Goal: Use online tool/utility: Utilize a website feature to perform a specific function

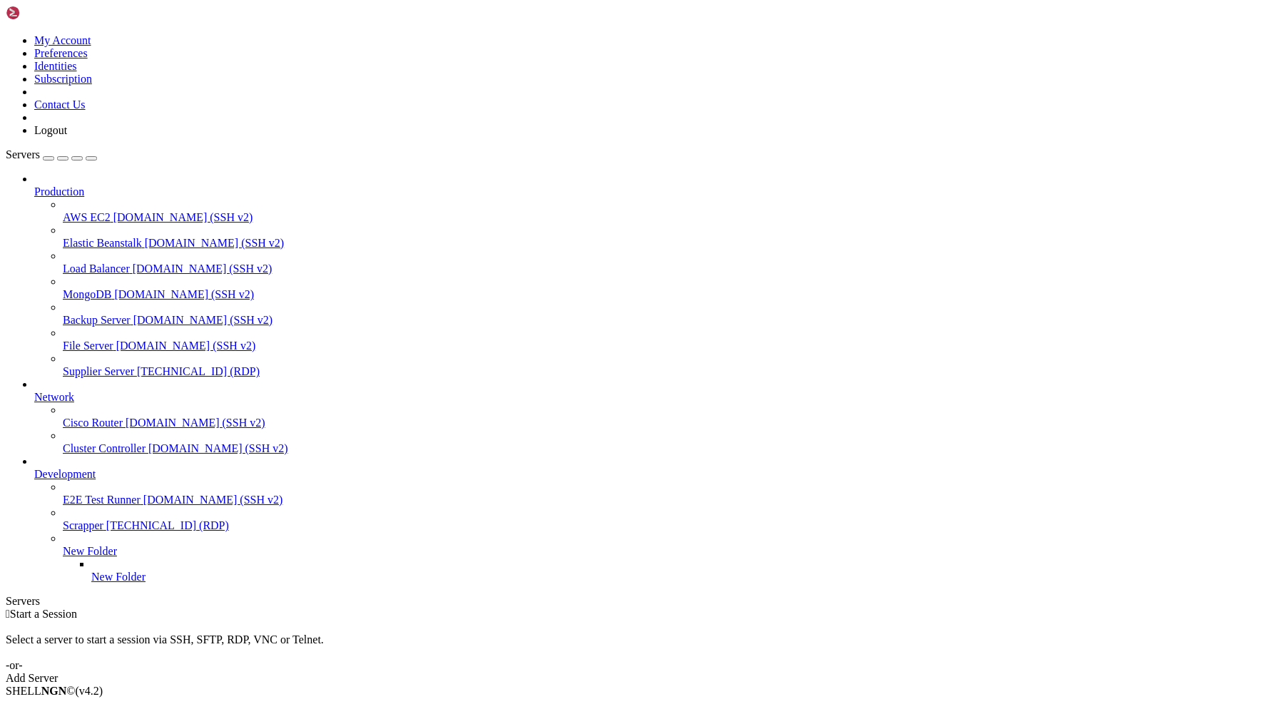
click at [101, 365] on span "Supplier Server" at bounding box center [98, 371] width 71 height 12
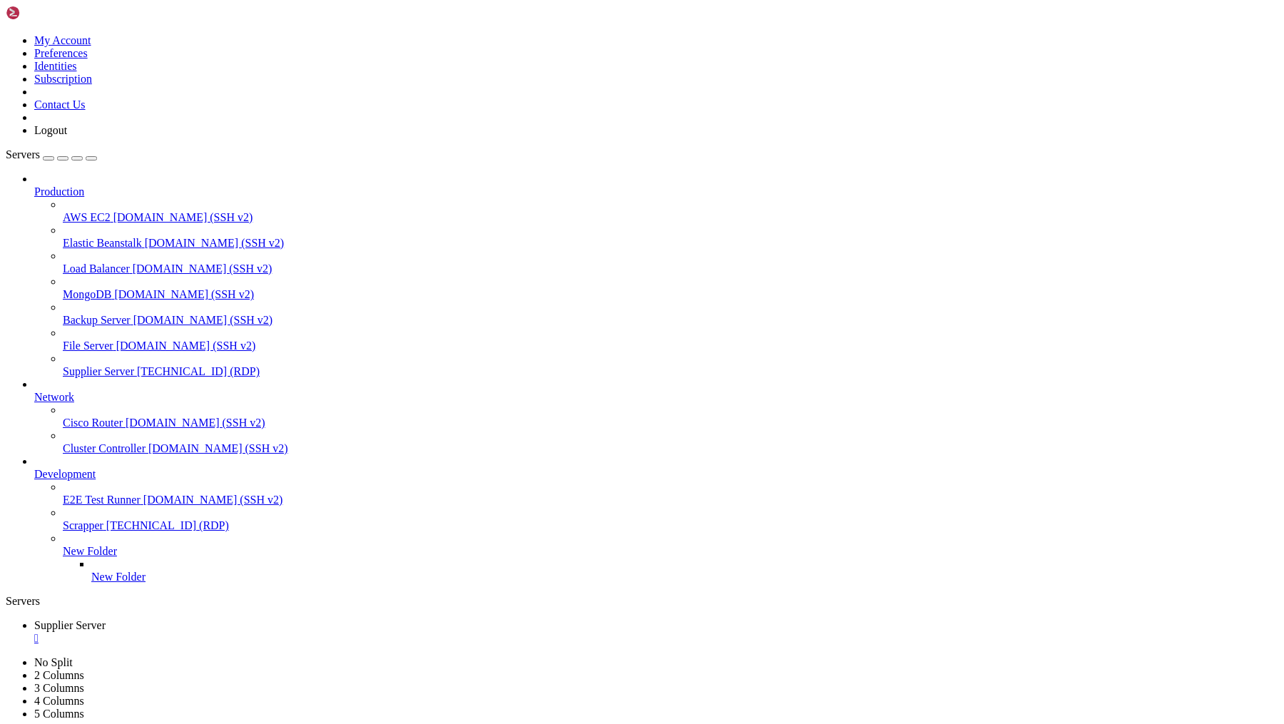
drag, startPoint x: 331, startPoint y: 1119, endPoint x: 417, endPoint y: 1125, distance: 86.5
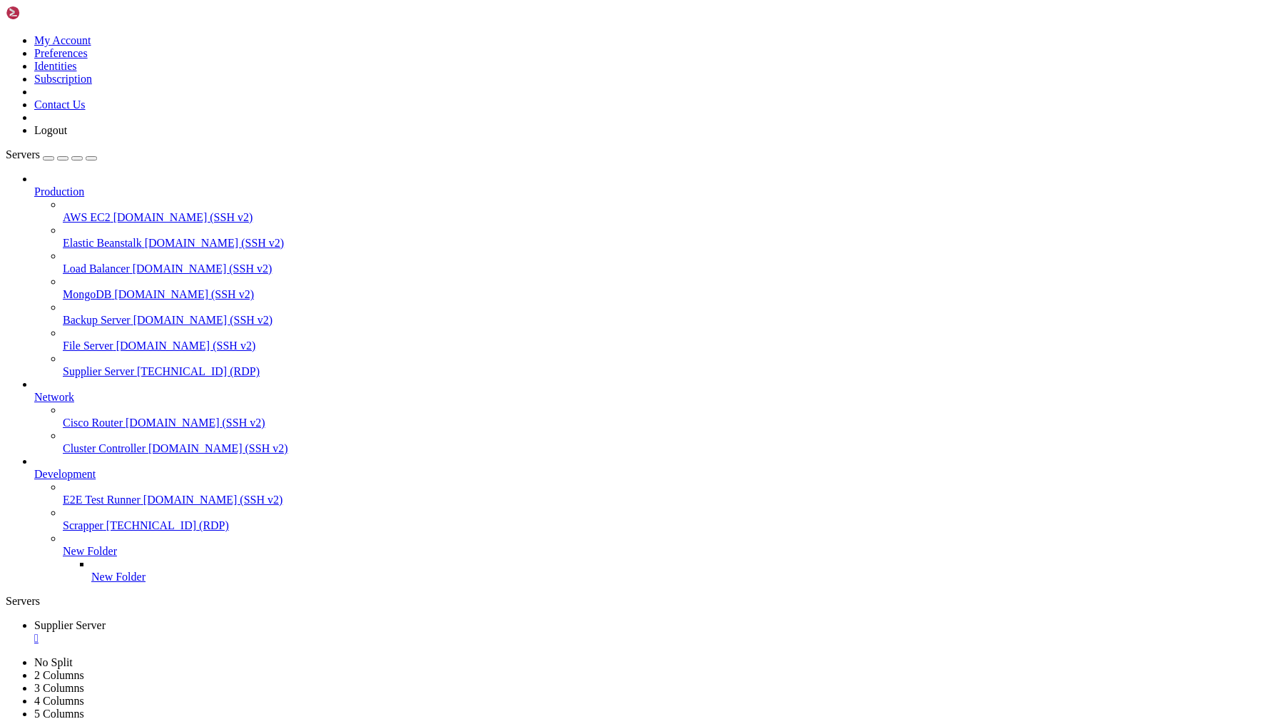
click at [283, 632] on div "" at bounding box center [656, 638] width 1244 height 13
